Goal: Information Seeking & Learning: Find specific fact

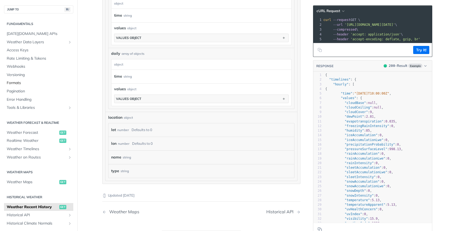
scroll to position [348, 0]
click at [23, 35] on span "[DATE][DOMAIN_NAME] APIs" at bounding box center [39, 33] width 65 height 5
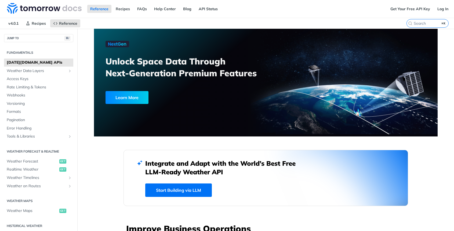
click at [437, 26] on label "⌘K" at bounding box center [428, 23] width 42 height 9
click at [437, 26] on input "⌘K" at bounding box center [435, 23] width 43 height 5
type input "s"
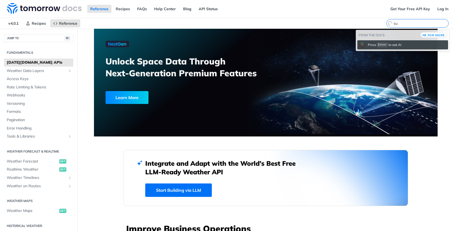
type input "sum"
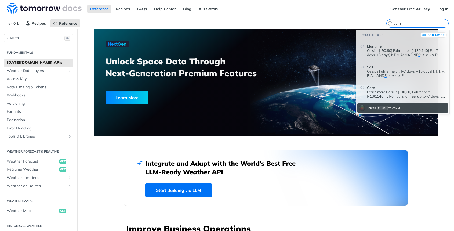
type input "sum"
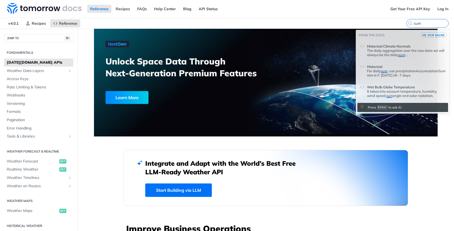
click at [431, 37] on button "⌘K for more" at bounding box center [434, 34] width 26 height 5
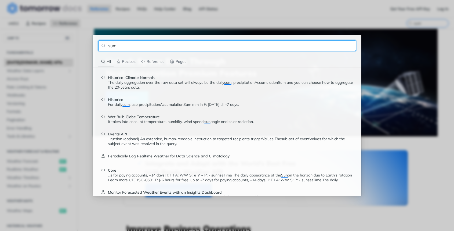
click at [51, 58] on div "sum All Recipes Reference Pages Historical Climate Normals The daily aggregatio…" at bounding box center [227, 115] width 454 height 231
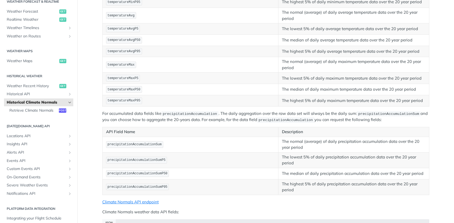
scroll to position [371, 0]
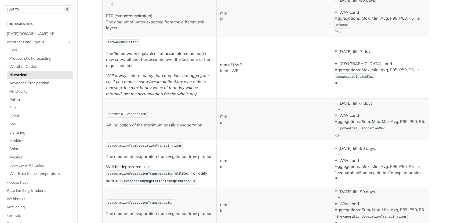
scroll to position [376, 0]
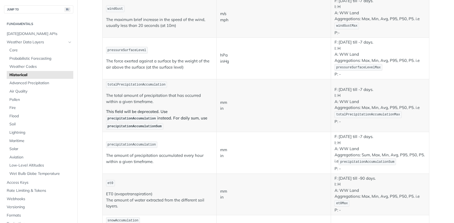
drag, startPoint x: 222, startPoint y: 118, endPoint x: 223, endPoint y: 113, distance: 4.9
click at [221, 108] on td "mm in" at bounding box center [274, 105] width 114 height 53
click at [170, 144] on td "precipitationAccumulation The amount of precipitation accumulated every hour wi…" at bounding box center [159, 152] width 114 height 41
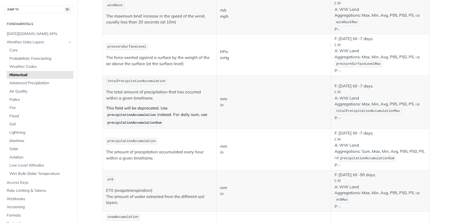
scroll to position [381, 0]
